Goal: Information Seeking & Learning: Compare options

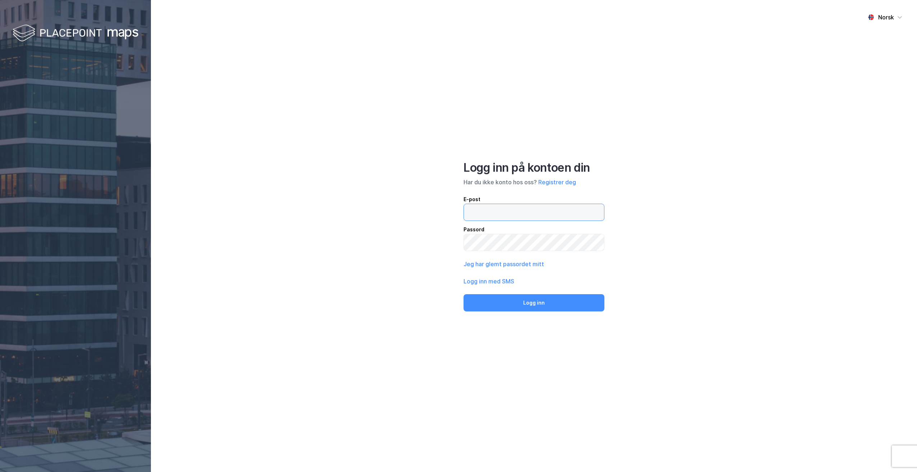
click at [520, 214] on input "email" at bounding box center [534, 212] width 140 height 17
type input "[EMAIL_ADDRESS][DOMAIN_NAME]"
click at [557, 303] on button "Logg inn" at bounding box center [534, 302] width 141 height 17
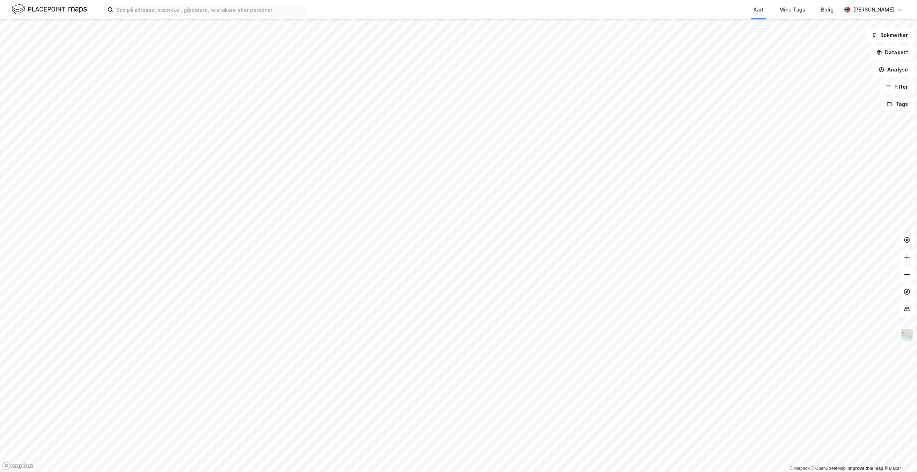
click at [917, 146] on html "Kart Mine Tags Bolig [PERSON_NAME] © Mapbox © OpenStreetMap Improve this map © …" at bounding box center [458, 236] width 917 height 472
click at [908, 259] on icon at bounding box center [907, 257] width 7 height 7
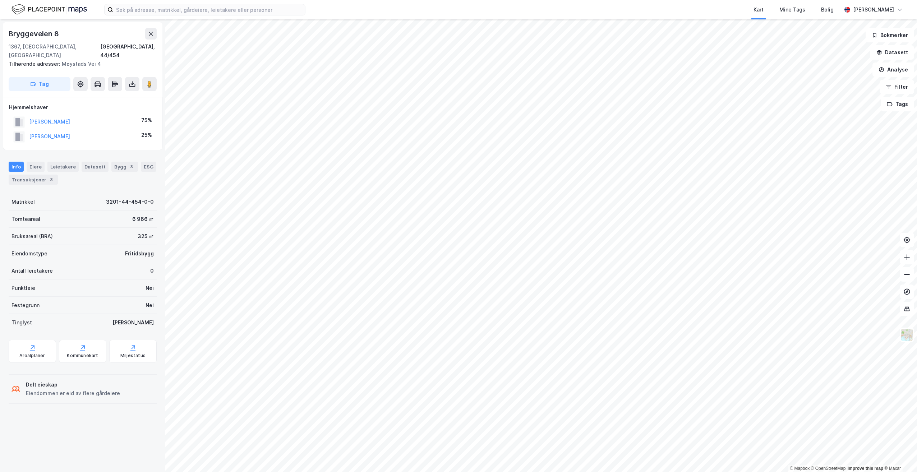
click at [467, 472] on html "Kart Mine Tags Bolig [PERSON_NAME] © Mapbox © OpenStreetMap Improve this map © …" at bounding box center [458, 236] width 917 height 472
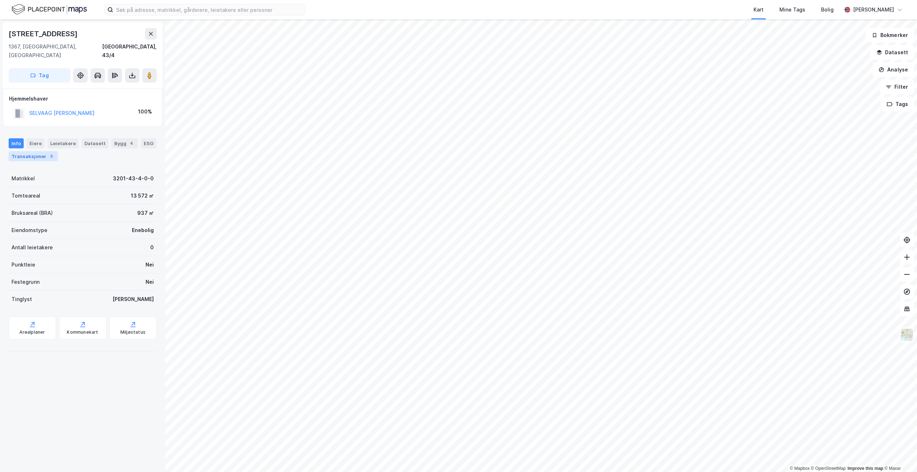
click at [35, 151] on div "Transaksjoner 3" at bounding box center [33, 156] width 49 height 10
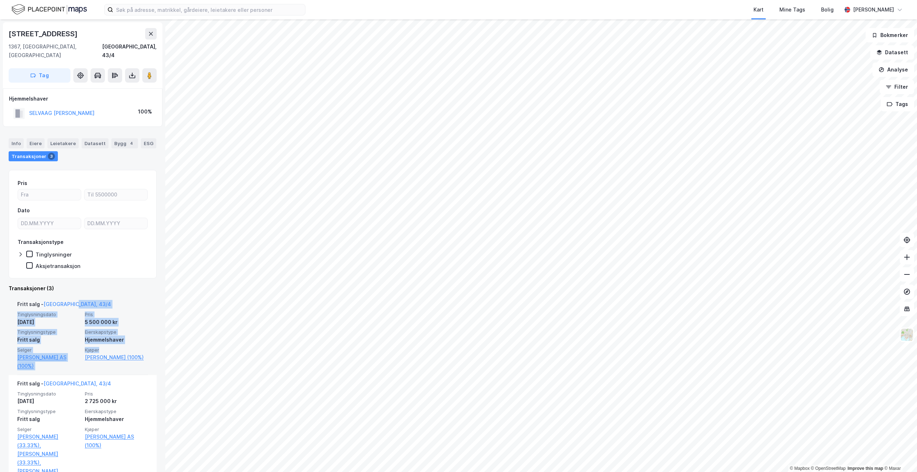
drag, startPoint x: 150, startPoint y: 337, endPoint x: 150, endPoint y: 293, distance: 44.2
click at [150, 296] on div "Fritt salg - [GEOGRAPHIC_DATA], 43/4 Tinglysningsdato [DATE] Pris 5 500 000 kr …" at bounding box center [83, 335] width 148 height 79
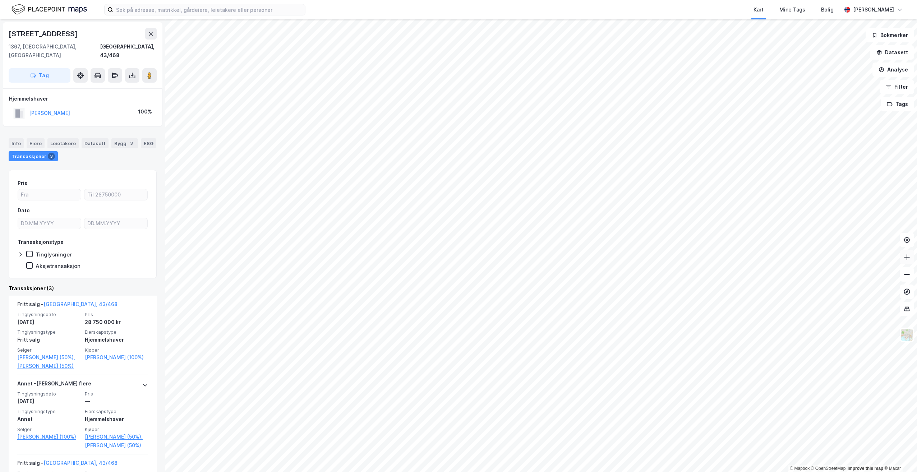
click at [904, 257] on icon at bounding box center [907, 257] width 7 height 7
click at [904, 260] on icon at bounding box center [907, 257] width 7 height 7
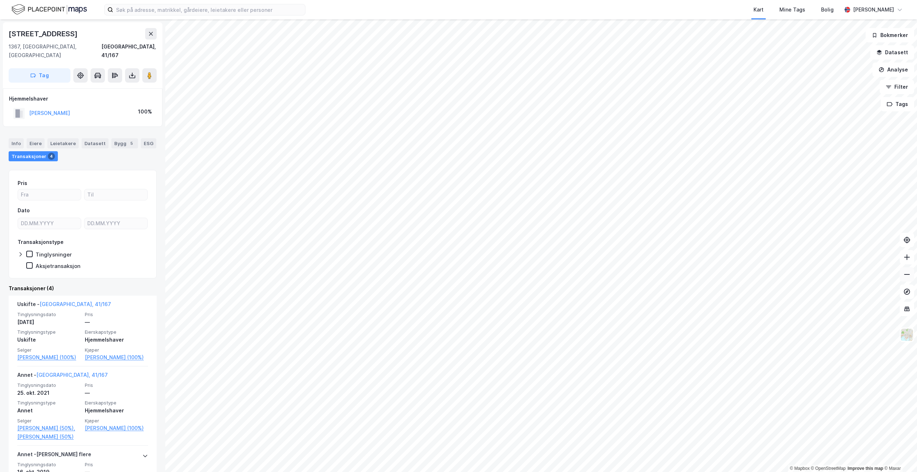
click at [909, 278] on button at bounding box center [907, 274] width 14 height 14
